Goal: Task Accomplishment & Management: Manage account settings

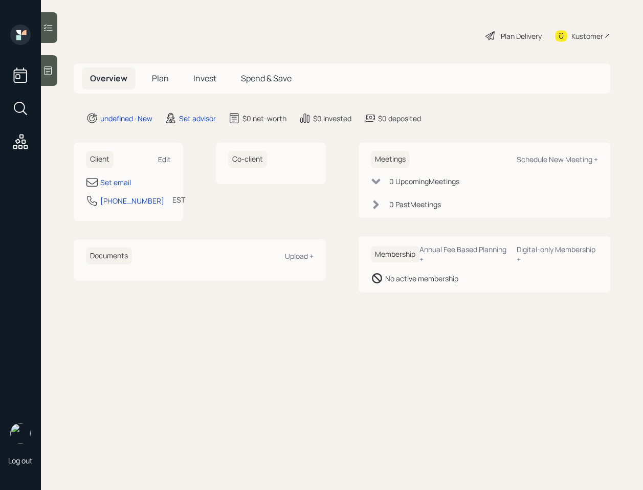
click at [164, 159] on div "Edit" at bounding box center [164, 159] width 13 height 10
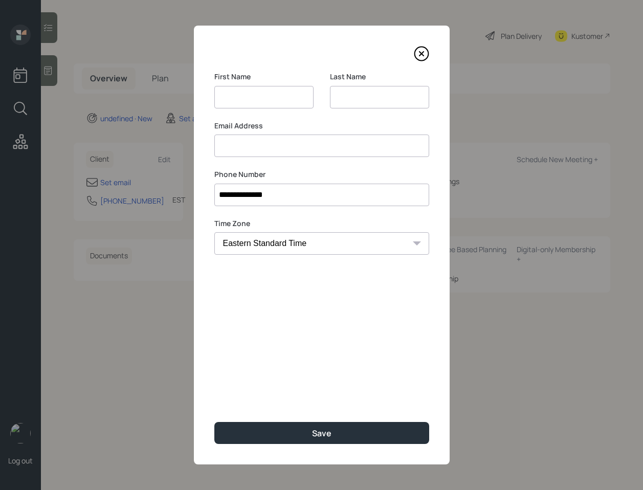
click at [251, 151] on input at bounding box center [321, 145] width 215 height 22
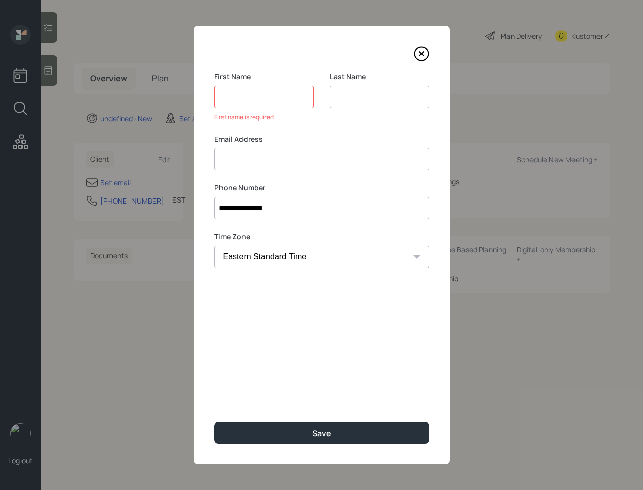
paste input "James Hoover jahoover@earthlink.net"
drag, startPoint x: 274, startPoint y: 157, endPoint x: 242, endPoint y: 156, distance: 32.2
click at [242, 156] on input "James Hoover jahoover@earthlink.net" at bounding box center [321, 159] width 215 height 22
click at [271, 159] on input "James Hoover jahoover@earthlink.net" at bounding box center [321, 159] width 215 height 22
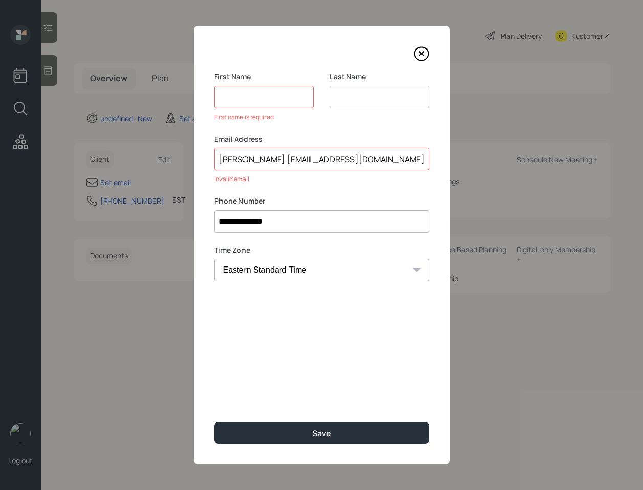
drag, startPoint x: 273, startPoint y: 160, endPoint x: 217, endPoint y: 158, distance: 55.8
click at [217, 158] on input "James Hoover jahoover@earthlink.net" at bounding box center [321, 159] width 215 height 22
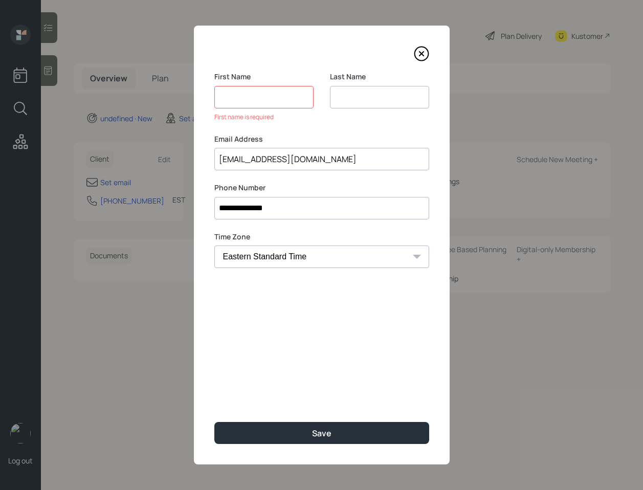
type input "jahoover@earthlink.net"
click at [264, 94] on input at bounding box center [263, 97] width 99 height 22
paste input "James Hoover"
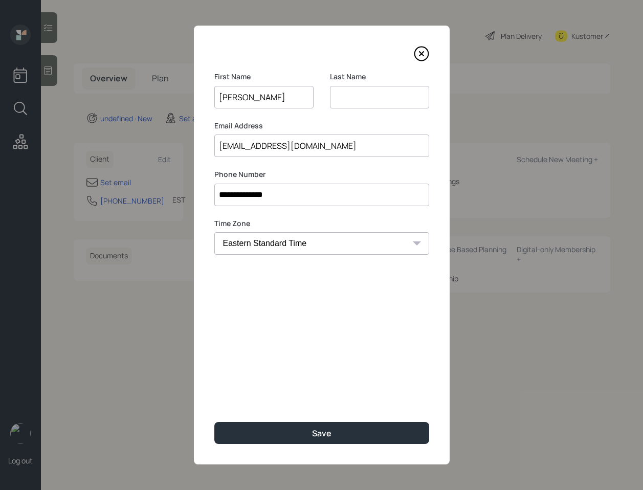
click at [262, 97] on input "James Hoover" at bounding box center [263, 97] width 99 height 22
type input "James"
click at [373, 104] on input at bounding box center [379, 97] width 99 height 22
paste input "Hoover"
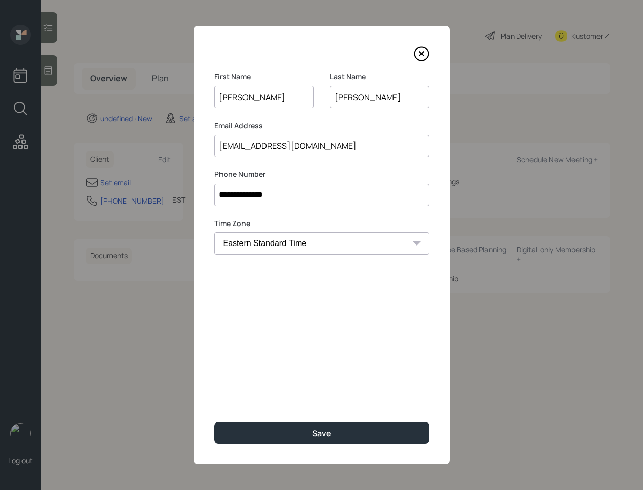
type input "Hoover"
click at [274, 104] on input "James" at bounding box center [263, 97] width 99 height 22
type input "James"
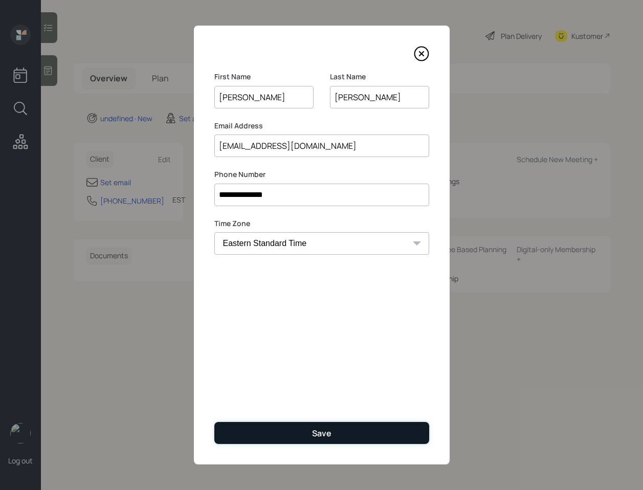
click at [338, 438] on button "Save" at bounding box center [321, 433] width 215 height 22
